Goal: Task Accomplishment & Management: Complete application form

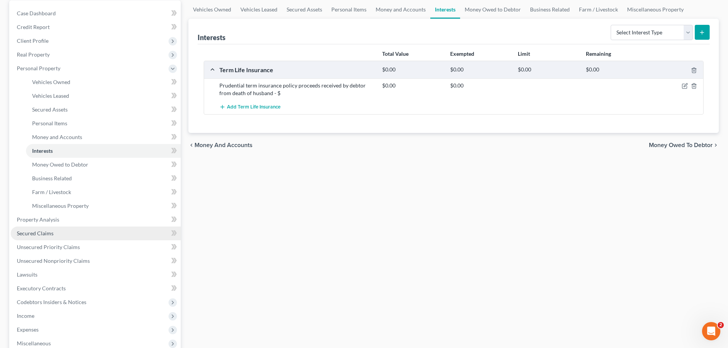
scroll to position [76, 0]
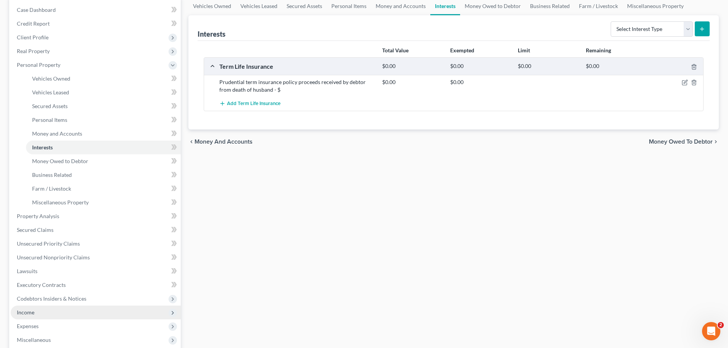
click at [173, 313] on icon at bounding box center [173, 313] width 6 height 6
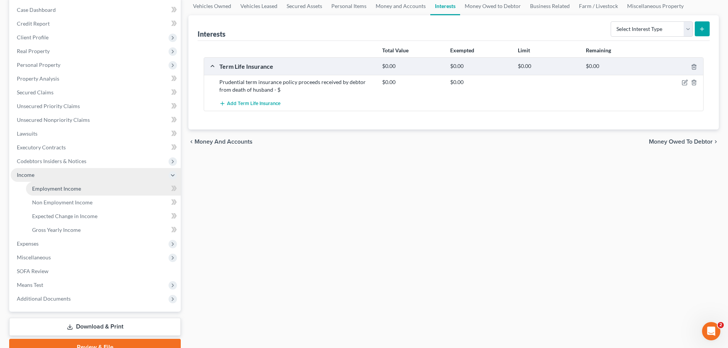
click at [78, 187] on span "Employment Income" at bounding box center [56, 188] width 49 height 6
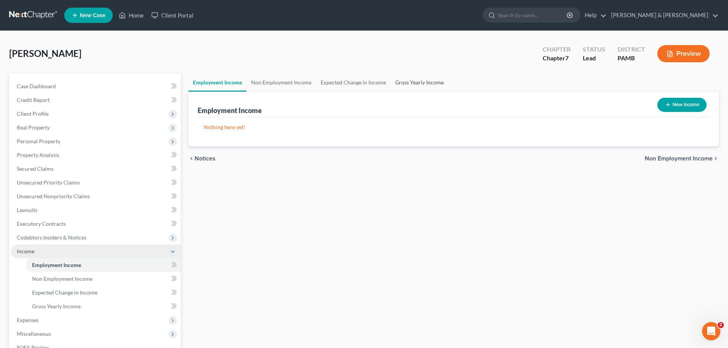
click at [402, 82] on link "Gross Yearly Income" at bounding box center [420, 82] width 58 height 18
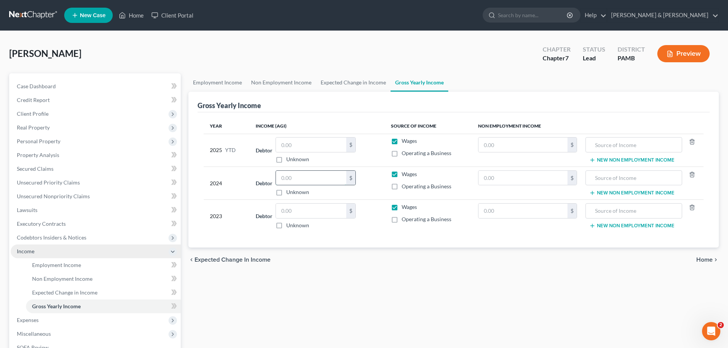
click at [321, 177] on input "text" at bounding box center [311, 178] width 70 height 15
type input "961.56"
click at [329, 208] on input "text" at bounding box center [311, 211] width 70 height 15
click at [559, 180] on input "text" at bounding box center [522, 178] width 89 height 15
type input "961.56"
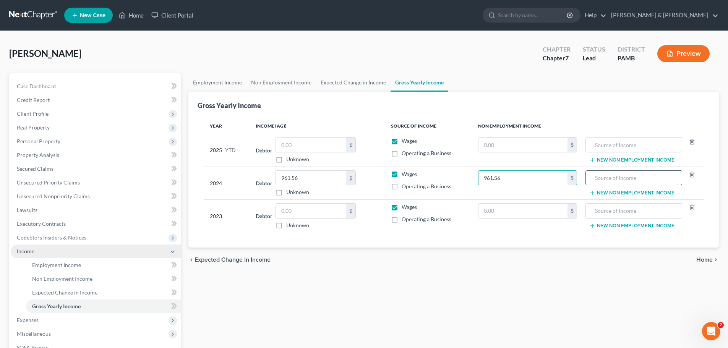
click at [665, 180] on input "text" at bounding box center [634, 178] width 88 height 15
type input "retirement"
click at [306, 175] on input "961.56" at bounding box center [311, 178] width 70 height 15
click at [318, 209] on input "text" at bounding box center [311, 211] width 70 height 15
click at [301, 178] on input "565.50" at bounding box center [311, 178] width 70 height 15
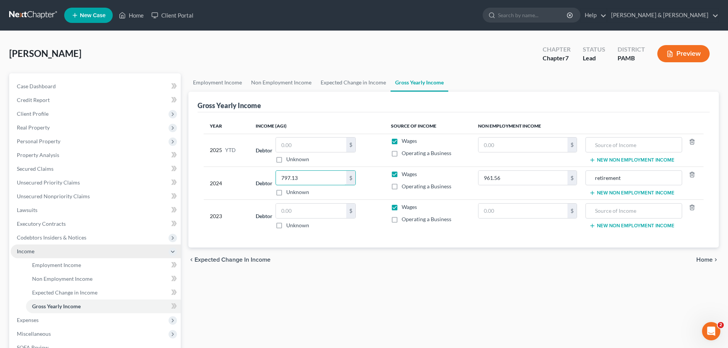
type input "797.13"
click at [627, 192] on button "New Non Employment Income" at bounding box center [631, 193] width 85 height 6
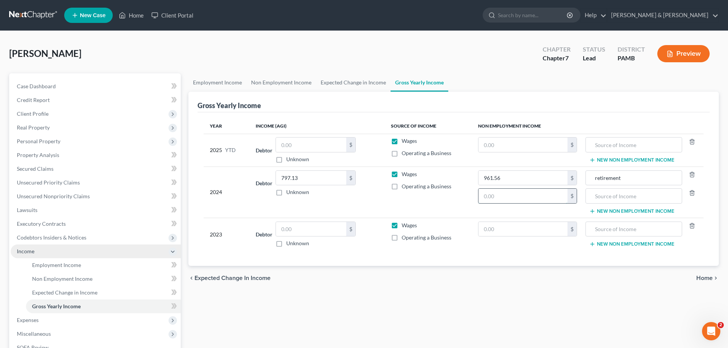
click at [544, 193] on input "text" at bounding box center [522, 196] width 89 height 15
click at [506, 193] on input "64.63" at bounding box center [522, 196] width 89 height 15
click at [650, 192] on input "text" at bounding box center [634, 196] width 88 height 15
click at [548, 191] on input "099.63" at bounding box center [522, 196] width 89 height 15
type input "99.63"
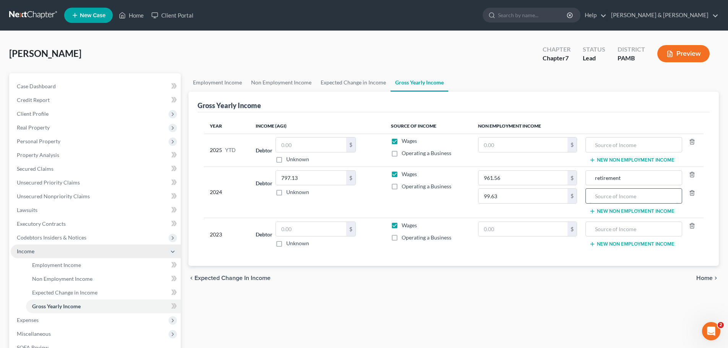
click at [611, 198] on input "text" at bounding box center [634, 196] width 88 height 15
type input "Wal-mart dividend/sale of .582 share of stock"
click at [640, 264] on div "Year Income (AGI) Source of Income Non Employment Income 2025 YTD Debtor $ Unkn…" at bounding box center [454, 189] width 512 height 154
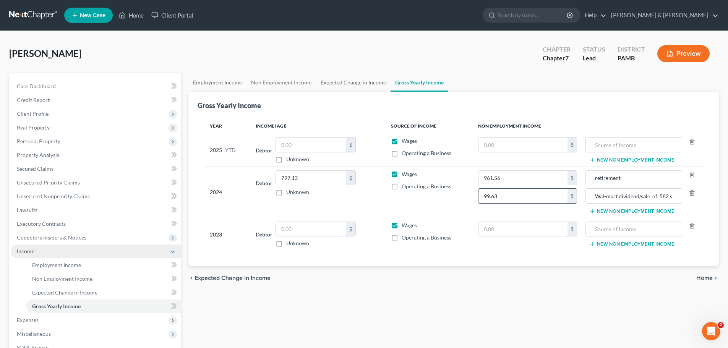
click at [525, 197] on input "99.63" at bounding box center [522, 196] width 89 height 15
type input "0"
click at [634, 196] on input "Wal-mart dividend/sale of .582 share of stock" at bounding box center [634, 196] width 88 height 15
type input "d"
type input "social security"
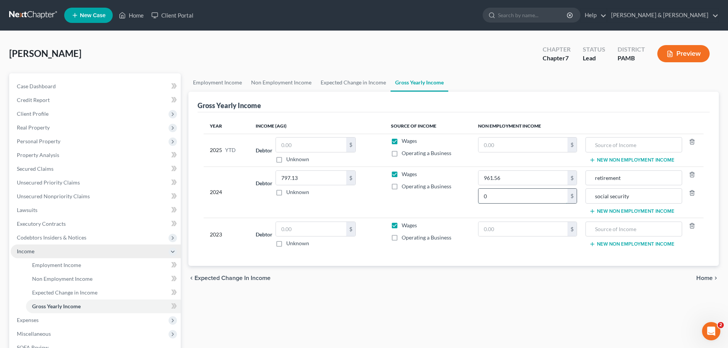
click at [554, 196] on input "0" at bounding box center [522, 196] width 89 height 15
type input "12,401.00"
click at [703, 275] on span "Home" at bounding box center [704, 278] width 16 height 6
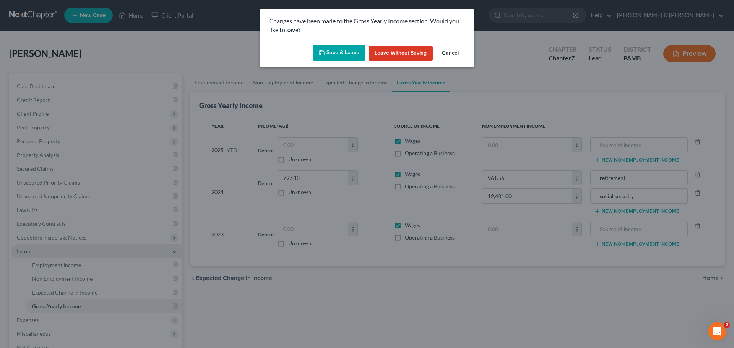
click at [344, 52] on button "Save & Leave" at bounding box center [339, 53] width 53 height 16
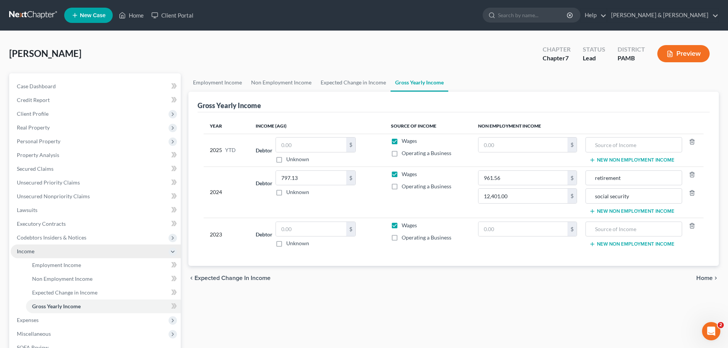
type input "12,401.00"
type input "social security"
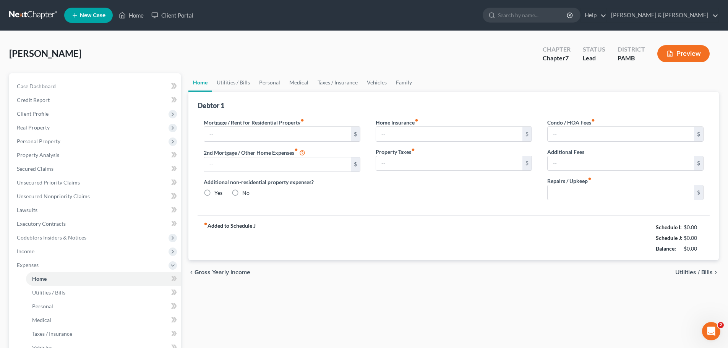
type input "0.00"
radio input "true"
type input "0.00"
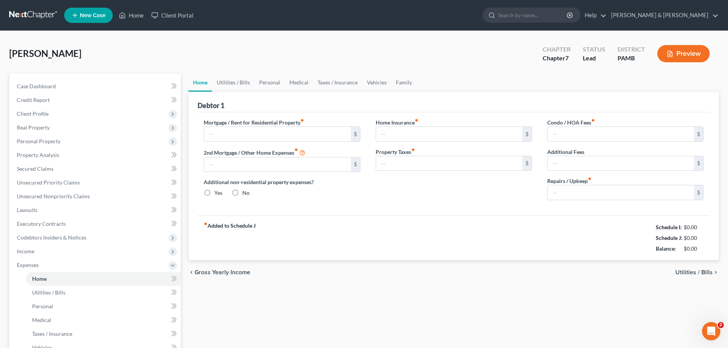
type input "0.00"
